Goal: Transaction & Acquisition: Purchase product/service

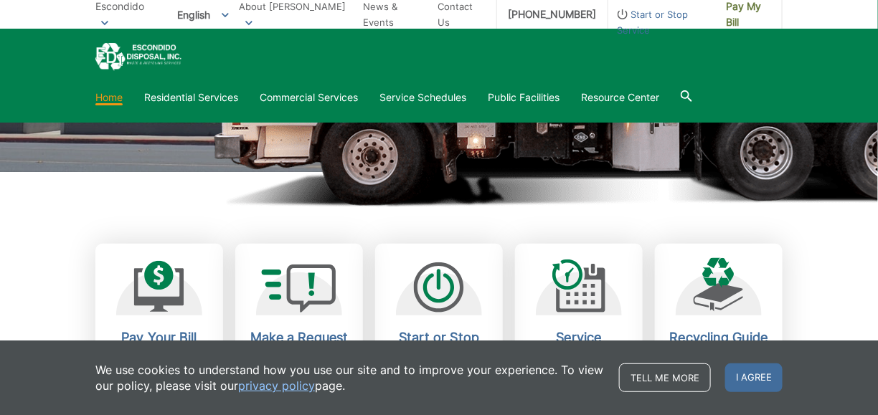
scroll to position [430, 0]
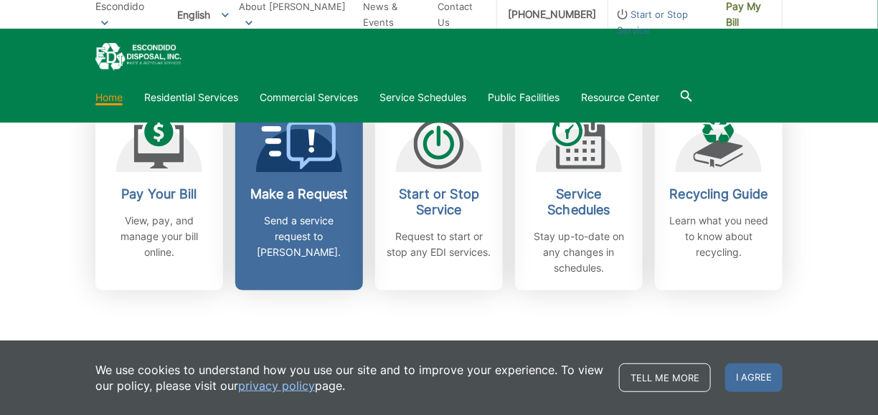
click at [345, 239] on p "Send a service request to [PERSON_NAME]." at bounding box center [299, 236] width 106 height 47
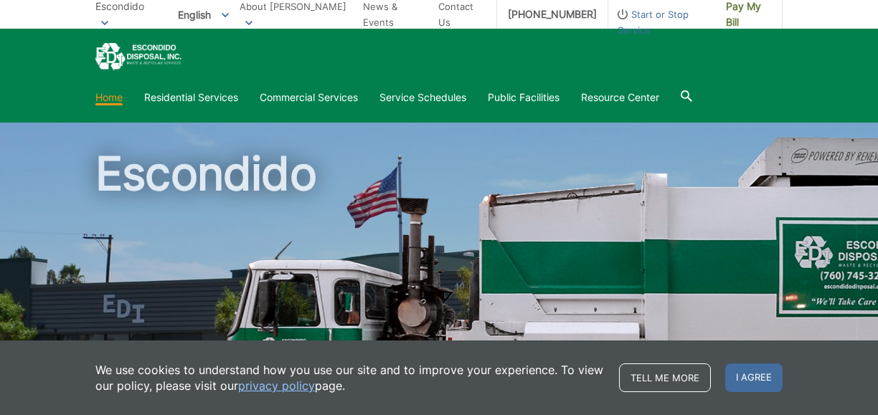
scroll to position [430, 0]
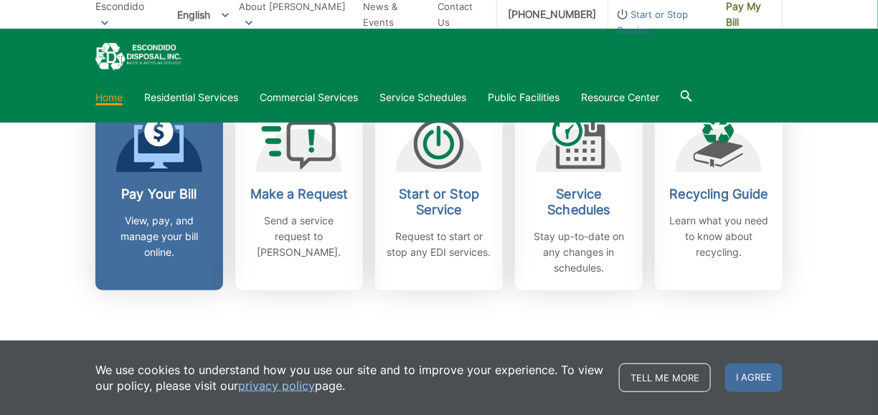
click at [171, 199] on h2 "Pay Your Bill" at bounding box center [159, 194] width 106 height 16
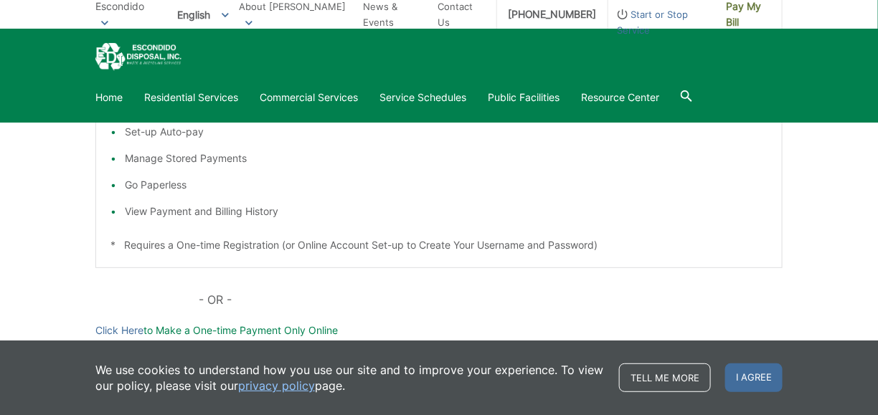
scroll to position [430, 0]
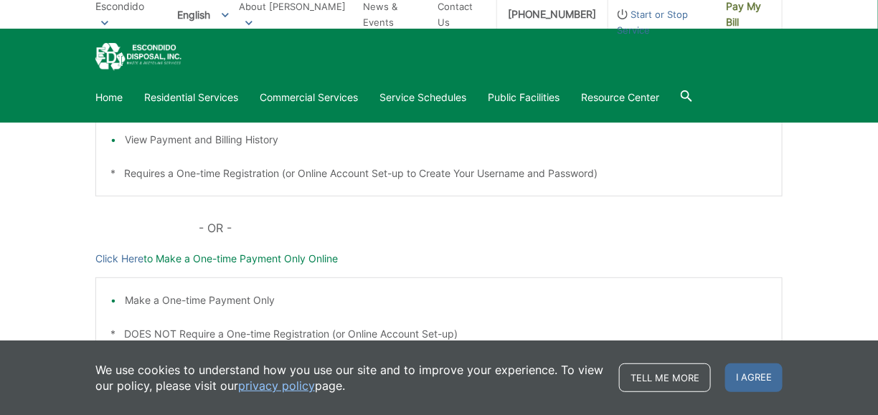
click at [300, 257] on p "Click Here to Make a One-time Payment Only Online" at bounding box center [438, 259] width 687 height 16
click at [177, 260] on p "Click Here to Make a One-time Payment Only Online" at bounding box center [438, 259] width 687 height 16
click at [130, 260] on link "Click Here" at bounding box center [119, 259] width 48 height 16
